Goal: Task Accomplishment & Management: Manage account settings

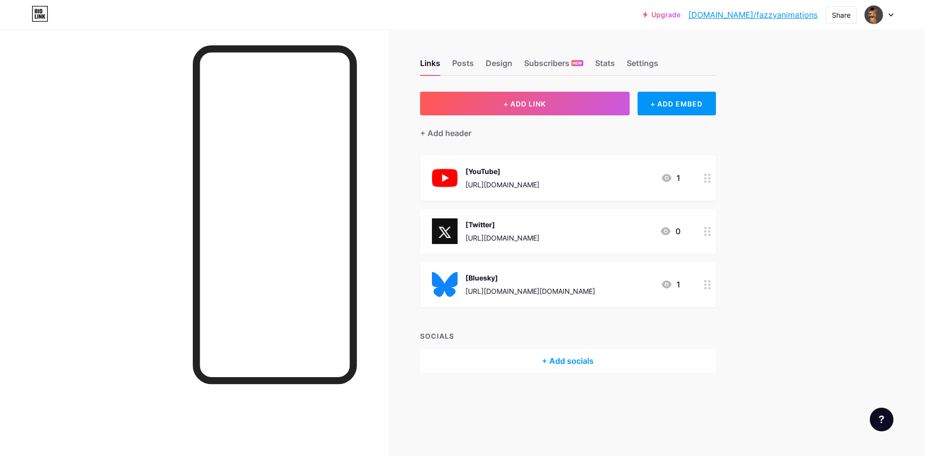
click at [449, 174] on img at bounding box center [445, 178] width 26 height 26
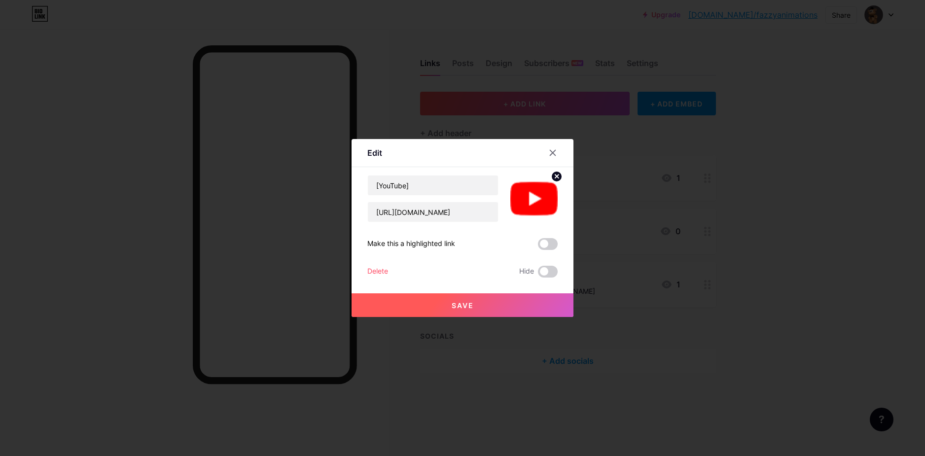
click at [516, 195] on img at bounding box center [534, 198] width 47 height 47
click at [557, 179] on circle at bounding box center [556, 176] width 11 height 11
click at [524, 207] on div "Picture" at bounding box center [534, 209] width 20 height 7
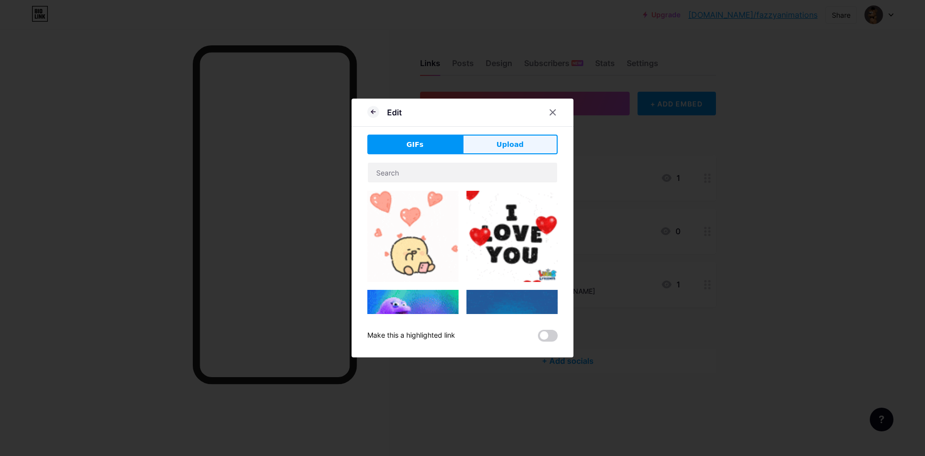
click at [469, 149] on button "Upload" at bounding box center [510, 145] width 95 height 20
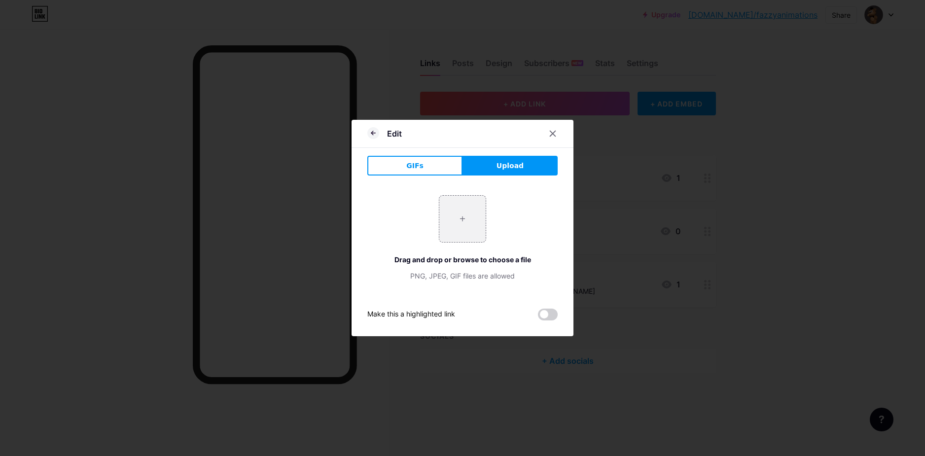
click at [759, 153] on div at bounding box center [462, 228] width 925 height 456
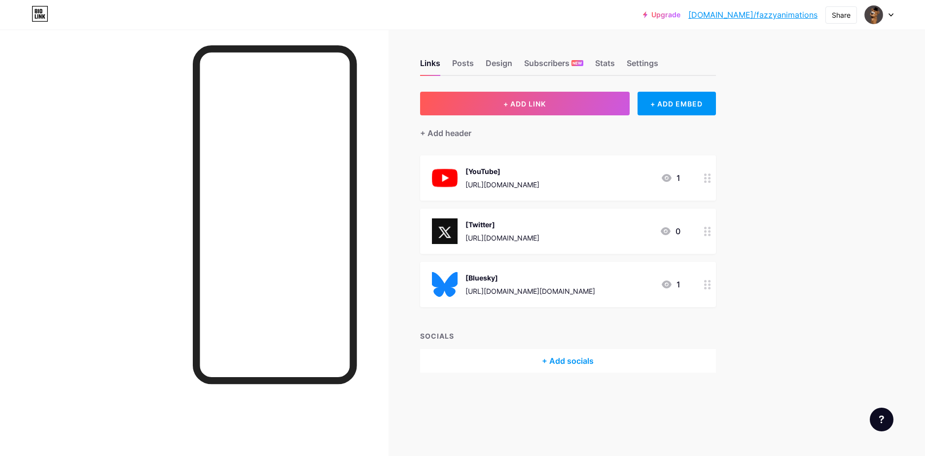
click at [543, 352] on div "+ Add socials" at bounding box center [568, 361] width 296 height 24
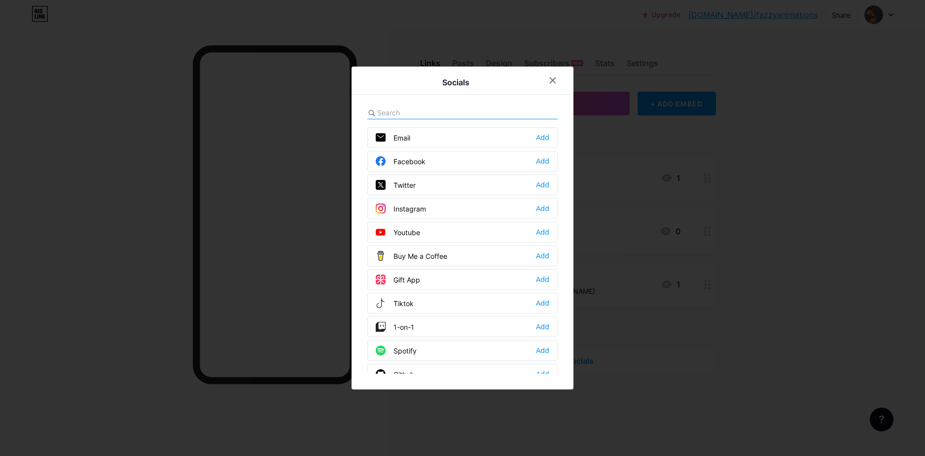
click at [538, 369] on div "Github Add" at bounding box center [463, 374] width 190 height 21
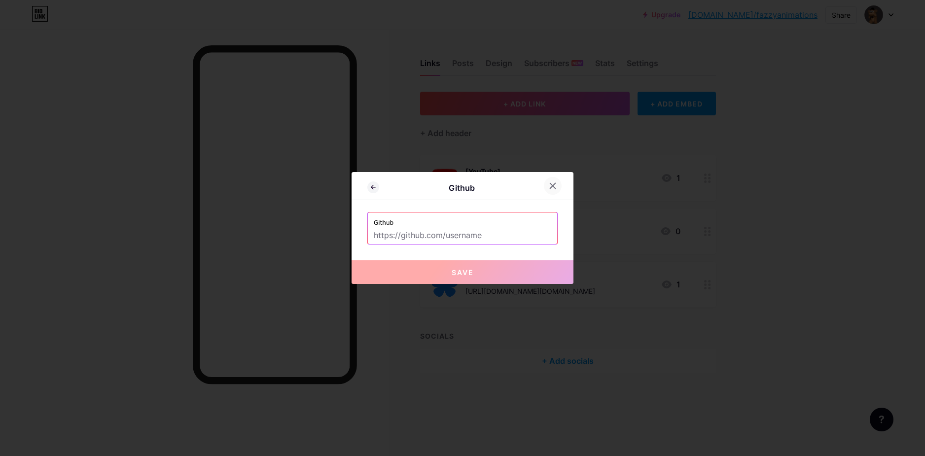
click at [557, 183] on div at bounding box center [553, 186] width 18 height 18
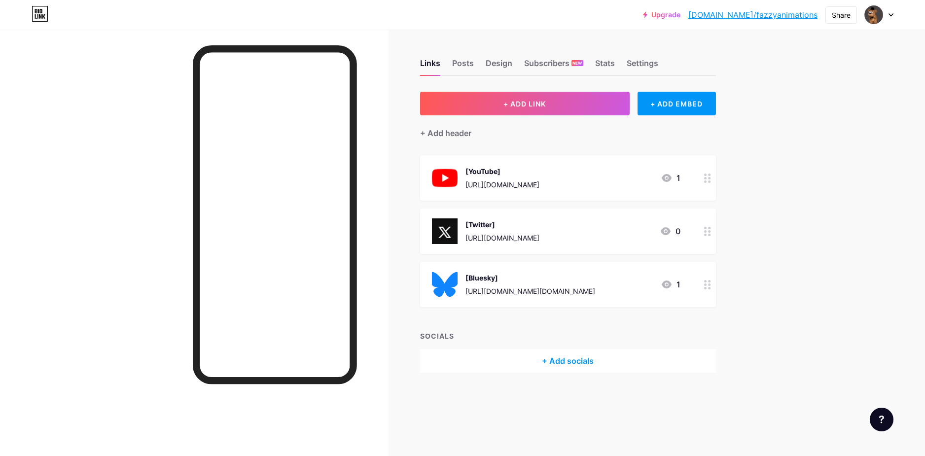
click at [532, 373] on div "Links Posts Design Subscribers NEW Stats Settings + ADD LINK + ADD EMBED + Add …" at bounding box center [379, 226] width 758 height 393
click at [533, 367] on div "+ Add socials" at bounding box center [568, 361] width 296 height 24
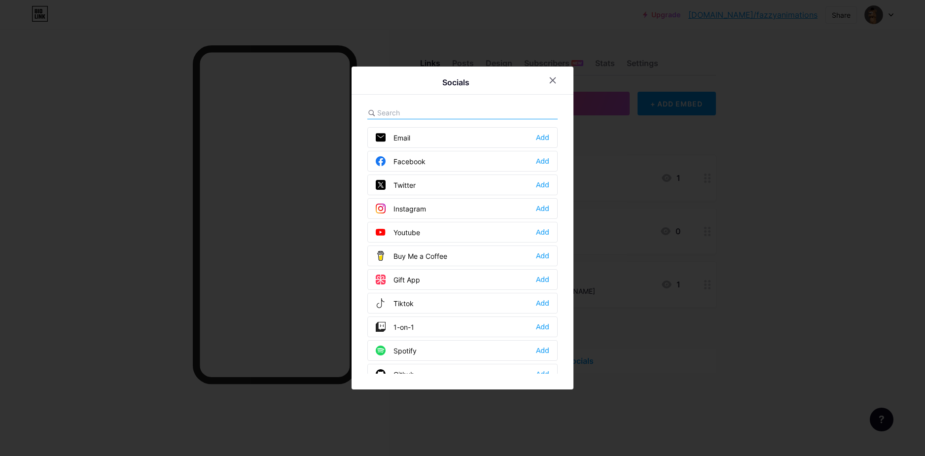
click at [416, 178] on div "Twitter Add" at bounding box center [463, 185] width 190 height 21
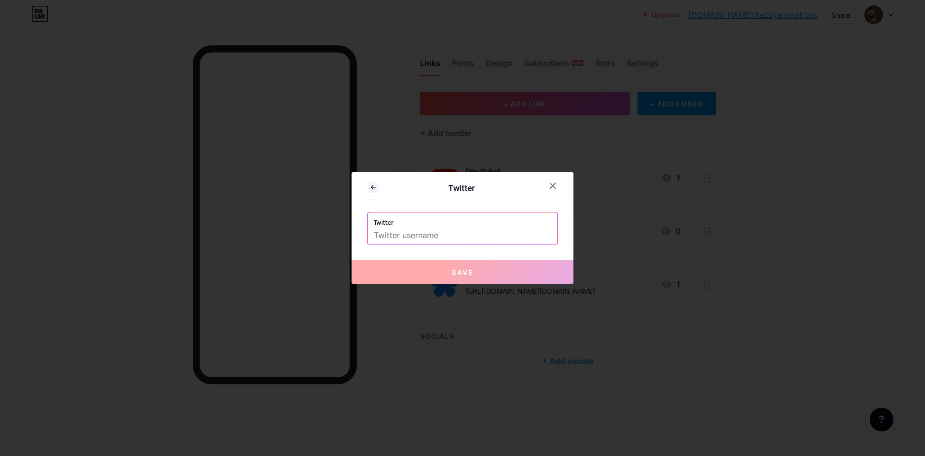
click at [419, 229] on input "text" at bounding box center [463, 235] width 178 height 17
click at [552, 183] on icon at bounding box center [553, 186] width 8 height 8
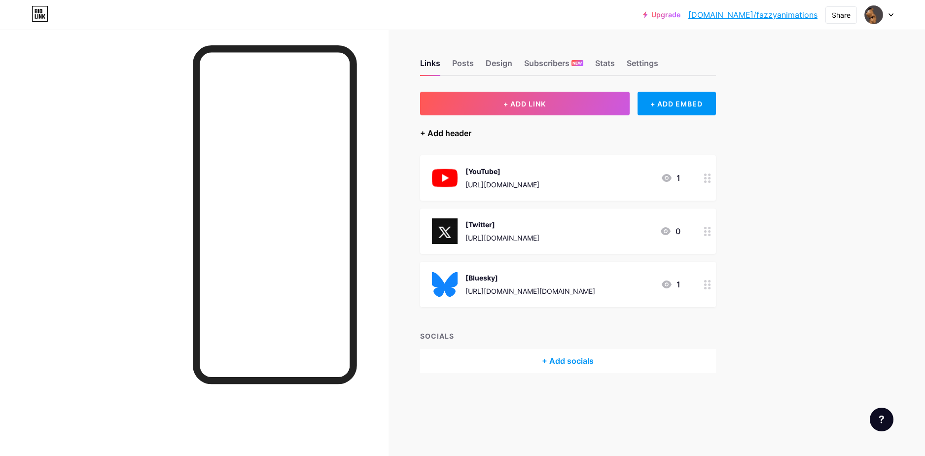
click at [466, 133] on div "+ Add header" at bounding box center [445, 133] width 51 height 12
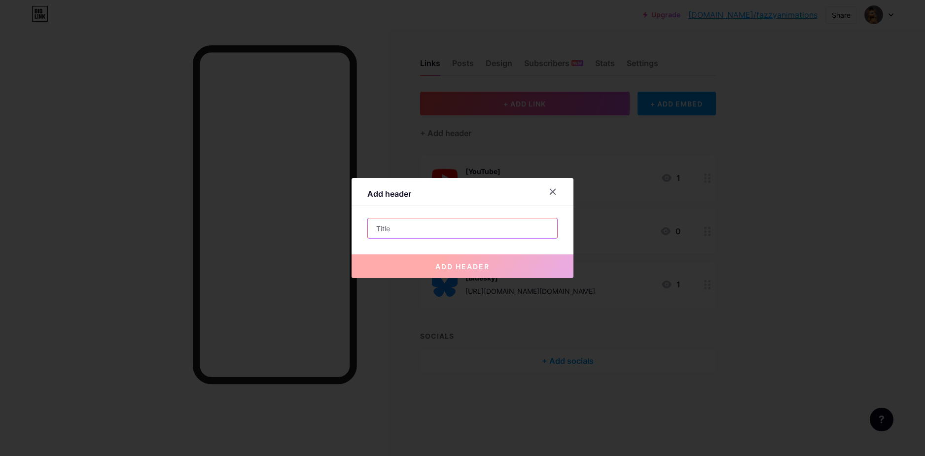
click at [437, 223] on input "text" at bounding box center [462, 229] width 189 height 20
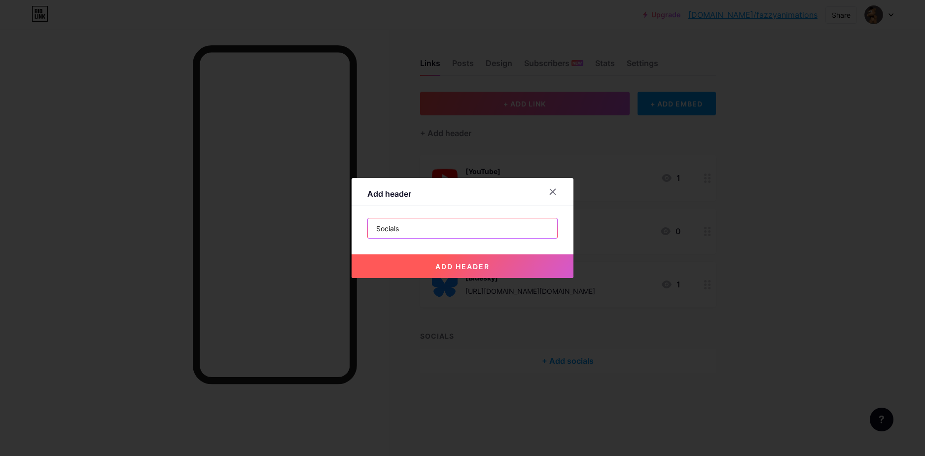
type input "Socials"
click at [465, 269] on span "add header" at bounding box center [463, 266] width 54 height 8
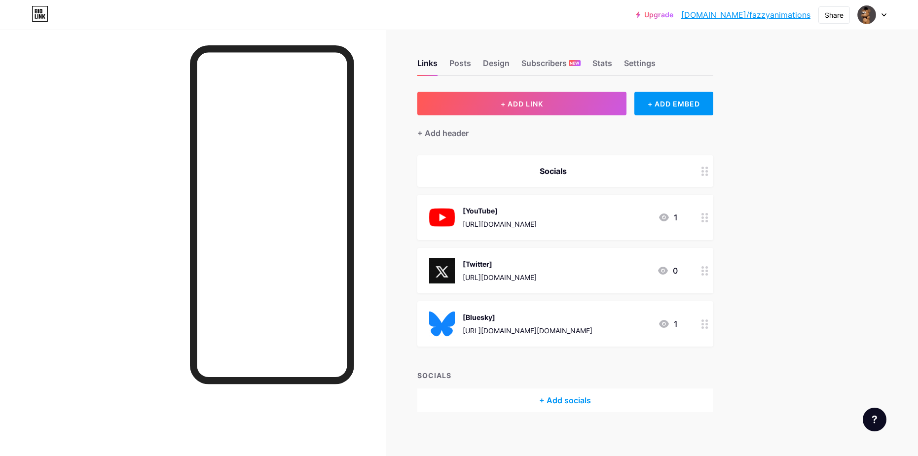
click at [545, 168] on div "Socials" at bounding box center [553, 171] width 249 height 12
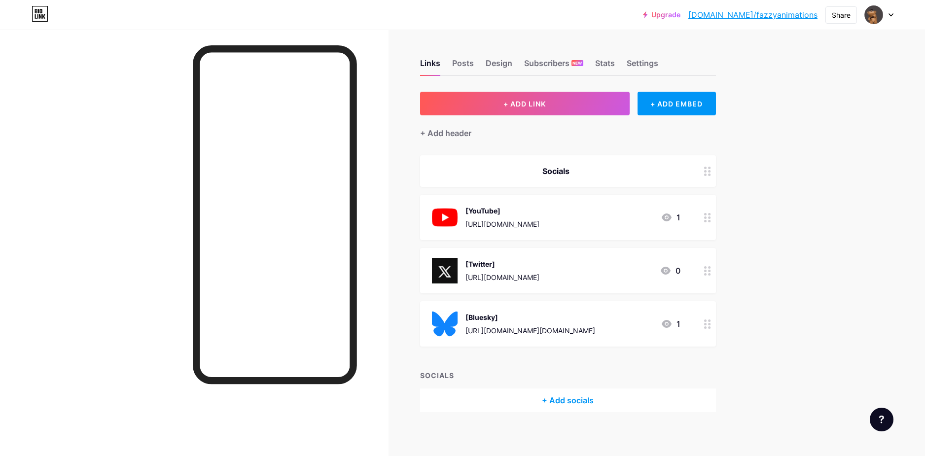
click at [552, 175] on icon at bounding box center [553, 178] width 8 height 8
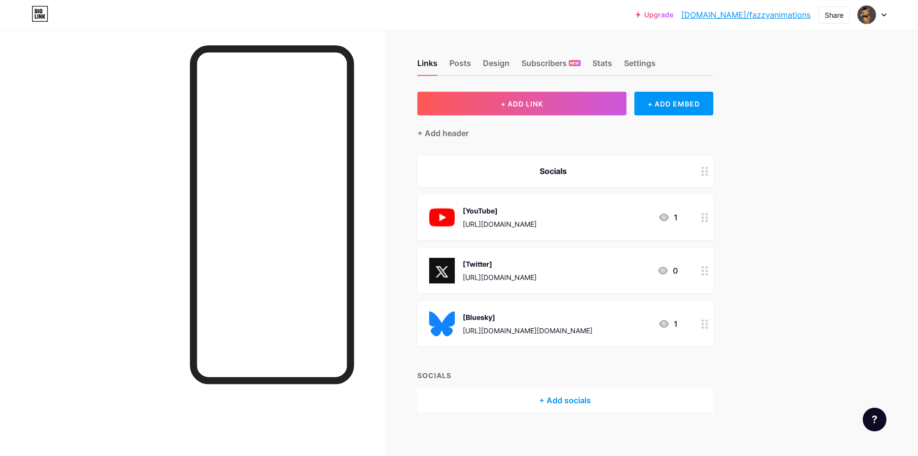
click at [707, 171] on icon at bounding box center [704, 171] width 7 height 9
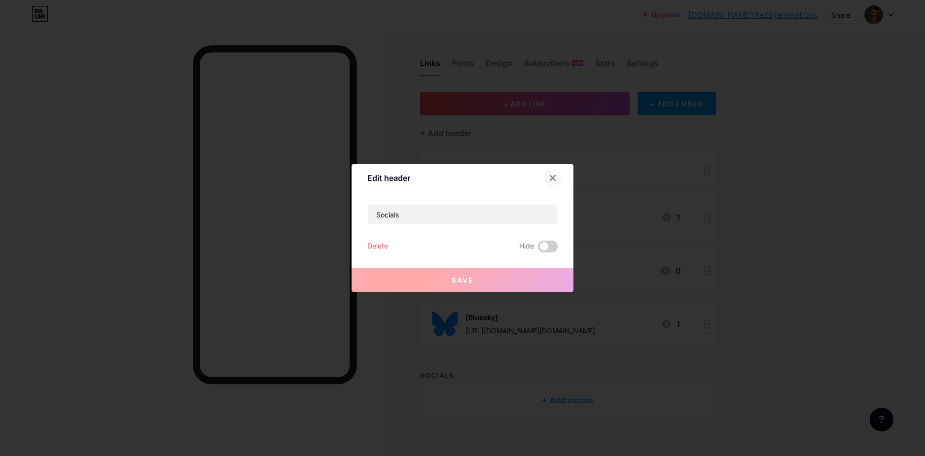
click at [553, 177] on icon at bounding box center [553, 178] width 8 height 8
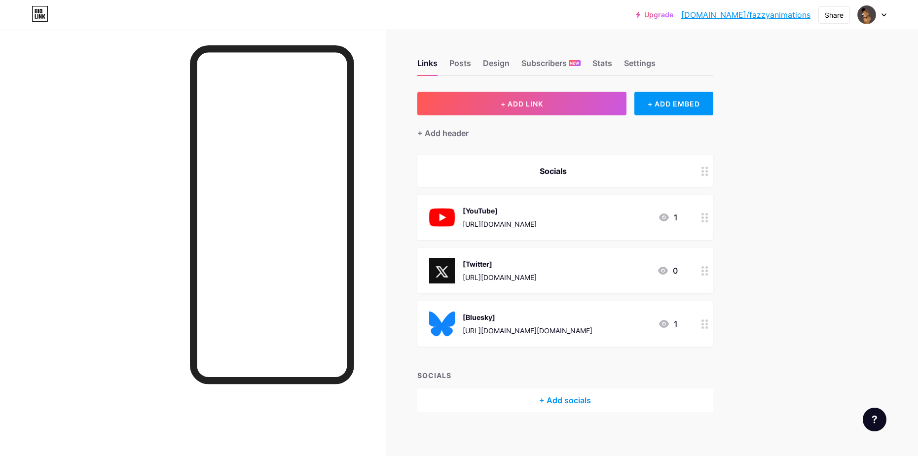
click at [712, 173] on div at bounding box center [705, 171] width 17 height 32
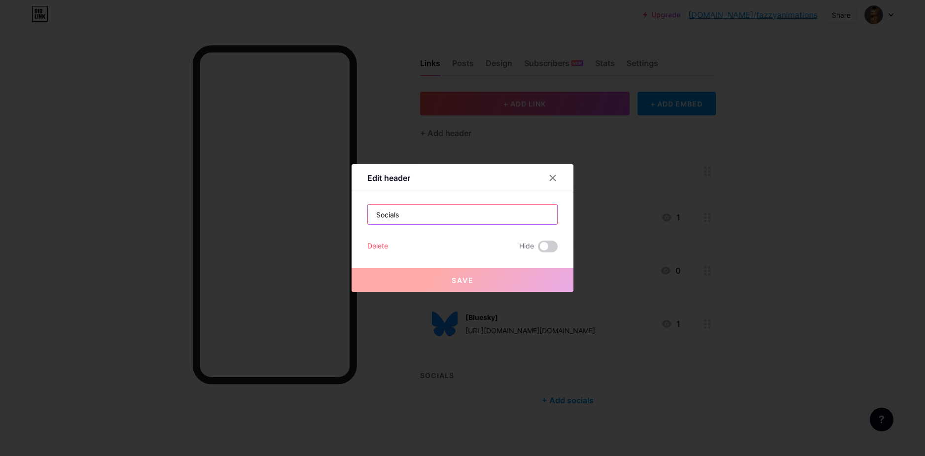
click at [528, 208] on input "Socials" at bounding box center [462, 215] width 189 height 20
click at [375, 246] on div "Delete" at bounding box center [378, 247] width 21 height 12
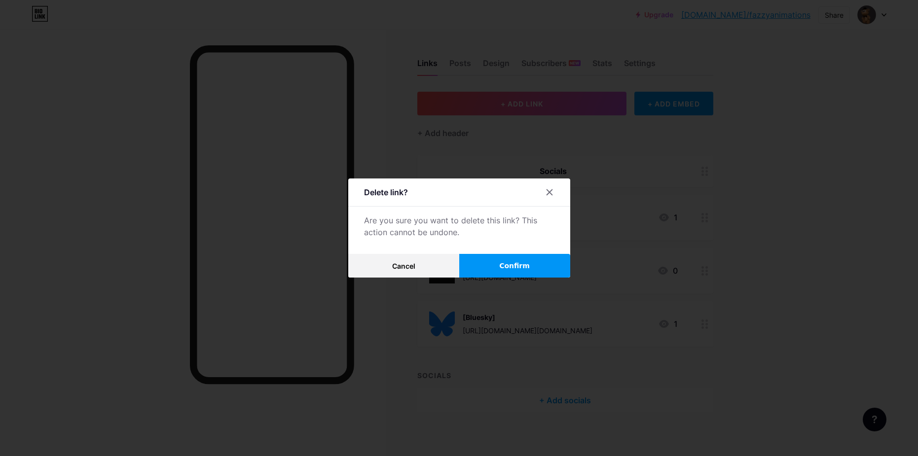
click at [506, 268] on span "Confirm" at bounding box center [514, 266] width 31 height 10
